Goal: Task Accomplishment & Management: Manage account settings

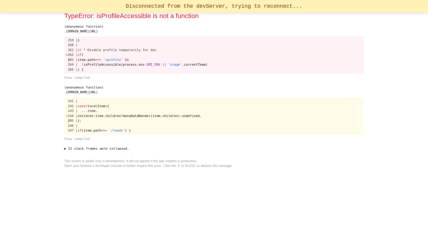
click at [290, 127] on pre "241 | 242 | const localItem = { 243 | ... item , > 244 | children : item . chil…" at bounding box center [214, 116] width 300 height 38
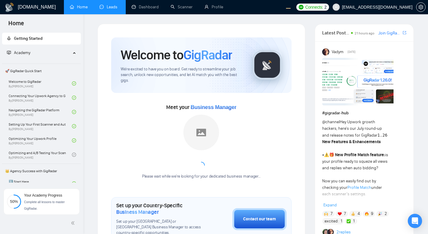
click at [116, 8] on link "Leads" at bounding box center [110, 6] width 20 height 5
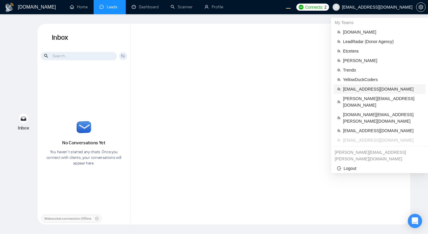
click at [357, 89] on span "workwiseupworkgency@gmail.com" at bounding box center [382, 89] width 79 height 7
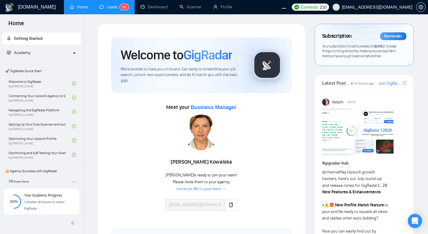
click at [109, 7] on link "Leads 5 0" at bounding box center [114, 6] width 29 height 5
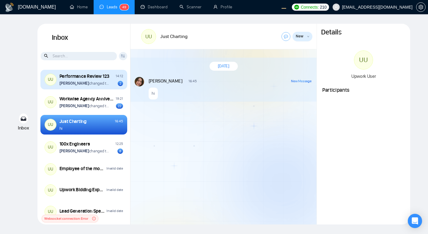
click at [111, 81] on div "Andrian Marsella changed the room name from "Performance Review" to "Performanc…" at bounding box center [91, 84] width 64 height 6
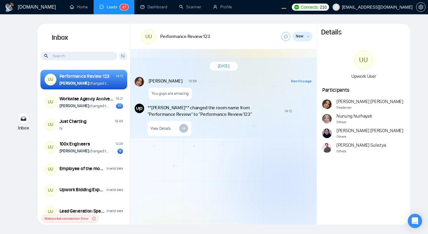
click at [308, 37] on icon "down" at bounding box center [308, 36] width 2 height 2
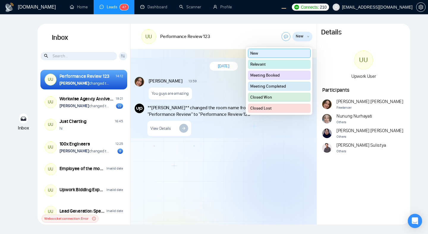
click at [292, 65] on button "Relevant" at bounding box center [279, 64] width 63 height 9
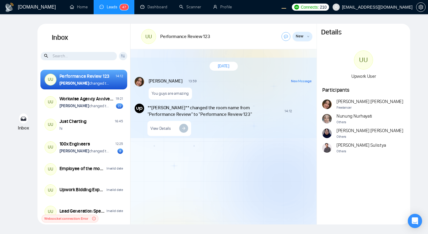
click at [308, 36] on icon "down" at bounding box center [308, 36] width 2 height 2
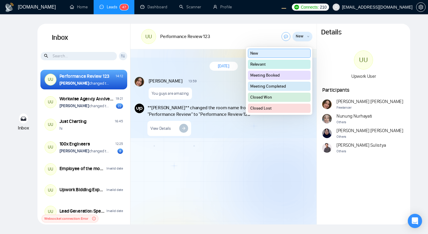
click at [277, 108] on button "Closed Lost" at bounding box center [279, 108] width 63 height 9
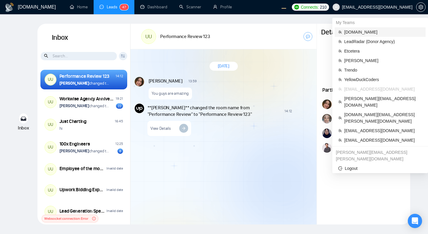
click at [369, 32] on span "[DOMAIN_NAME]" at bounding box center [383, 32] width 78 height 7
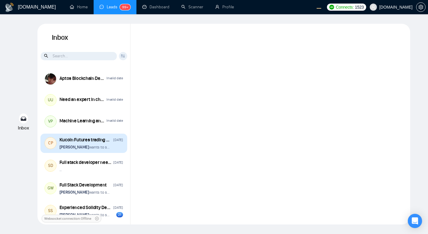
click at [111, 148] on div "[PERSON_NAME] wants to schedule a 60-minute meeting" at bounding box center [91, 147] width 64 height 6
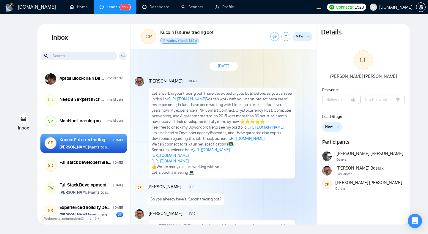
scroll to position [988, 0]
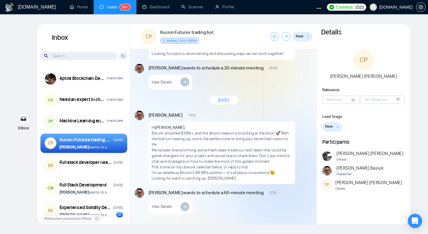
click at [303, 39] on button "New" at bounding box center [302, 37] width 20 height 10
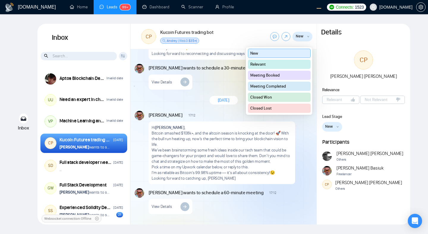
click at [295, 66] on button "Relevant" at bounding box center [279, 64] width 63 height 9
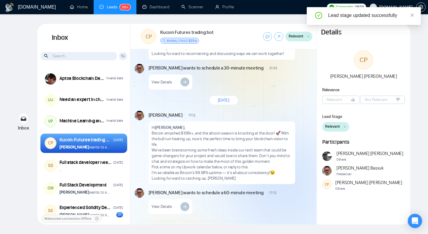
click at [307, 38] on button "Relevant" at bounding box center [298, 37] width 27 height 10
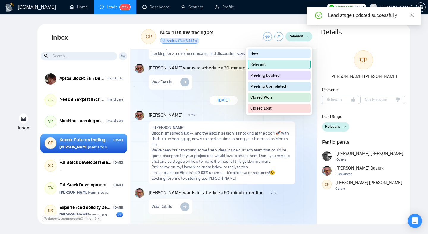
click at [297, 85] on button "Meeting Completed" at bounding box center [279, 86] width 63 height 9
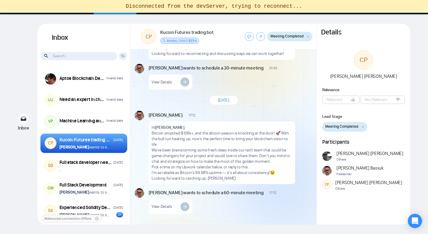
click at [314, 88] on div "[DATE] [PERSON_NAME] 10:49 New Message Let´s work in your trading bot! I have d…" at bounding box center [223, 136] width 186 height 175
